Goal: Ask a question: Seek information or help from site administrators or community

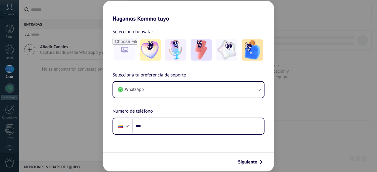
click at [191, 90] on button "WhatsApp" at bounding box center [188, 90] width 151 height 16
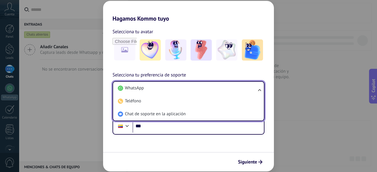
click at [192, 110] on li "Chat de soporte en la aplicación" at bounding box center [187, 114] width 144 height 13
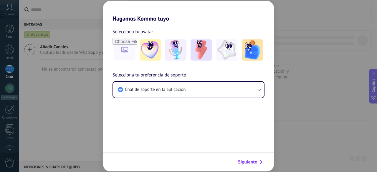
click at [262, 163] on icon "submit" at bounding box center [260, 162] width 4 height 4
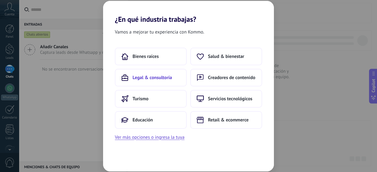
click at [161, 84] on button "Legal & consultoría" at bounding box center [151, 78] width 72 height 18
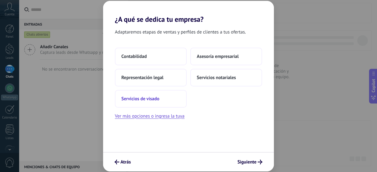
click at [164, 90] on button "Servicios de visado" at bounding box center [151, 99] width 72 height 18
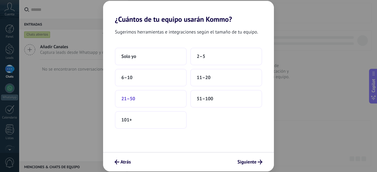
click at [170, 99] on button "21–50" at bounding box center [151, 99] width 72 height 18
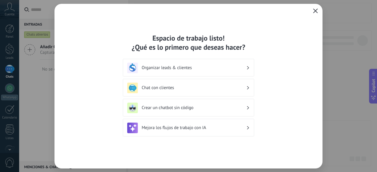
click at [317, 10] on icon "button" at bounding box center [315, 11] width 5 height 5
